Goal: Task Accomplishment & Management: Manage account settings

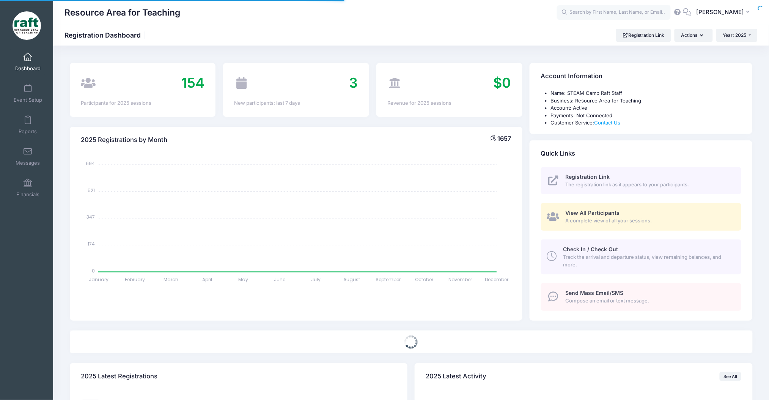
select select
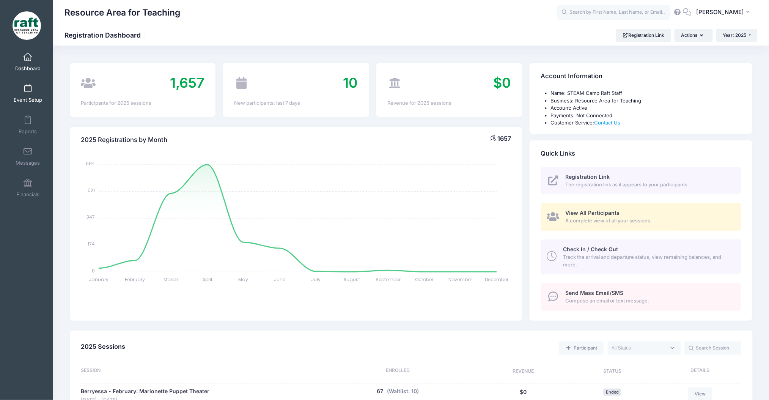
click at [31, 90] on link "Event Setup" at bounding box center [28, 93] width 36 height 27
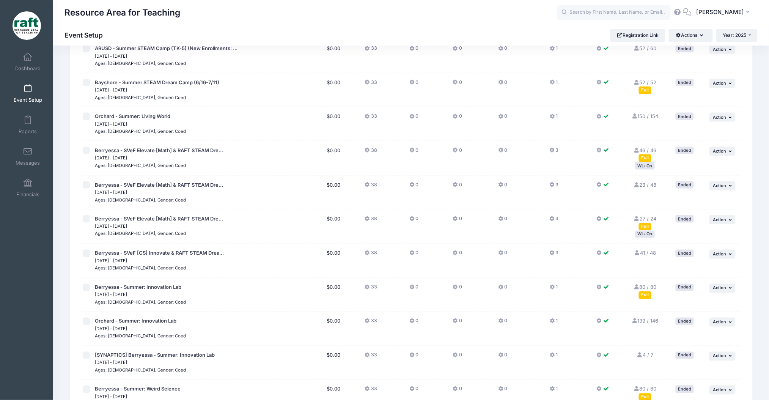
scroll to position [198, 0]
